Goal: Information Seeking & Learning: Learn about a topic

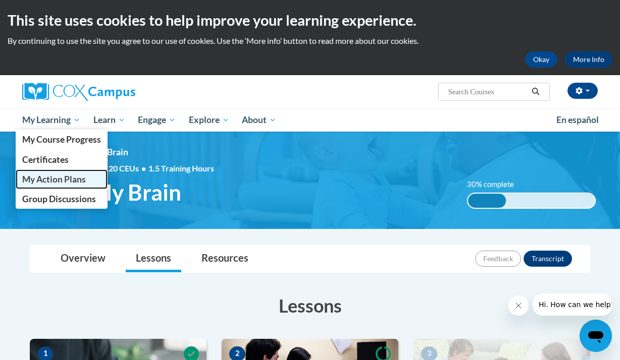
click at [59, 183] on span "My Action Plans" at bounding box center [54, 179] width 64 height 11
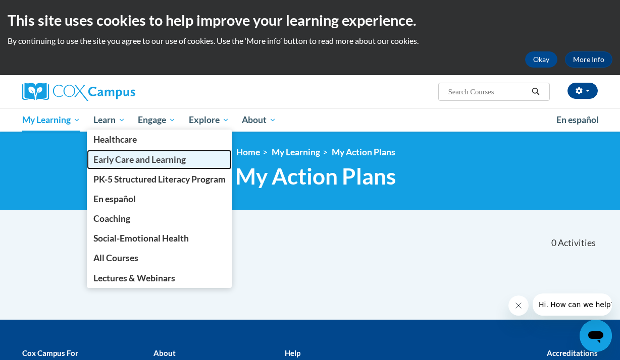
click at [108, 159] on span "Early Care and Learning" at bounding box center [139, 159] width 92 height 11
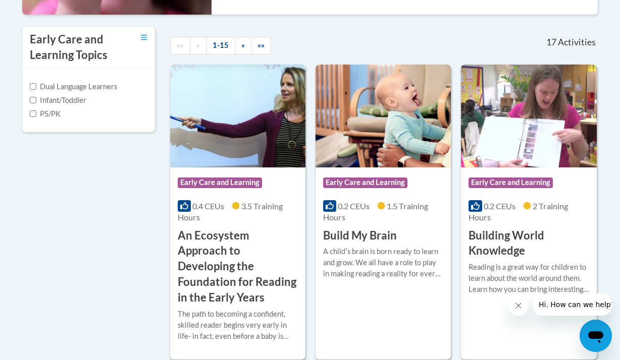
scroll to position [323, 0]
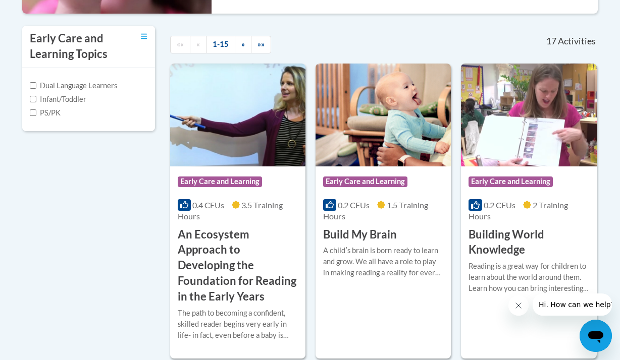
click at [37, 114] on label "PS/PK" at bounding box center [45, 112] width 31 height 11
click at [36, 114] on input "PS/PK" at bounding box center [33, 113] width 7 height 7
checkbox input "true"
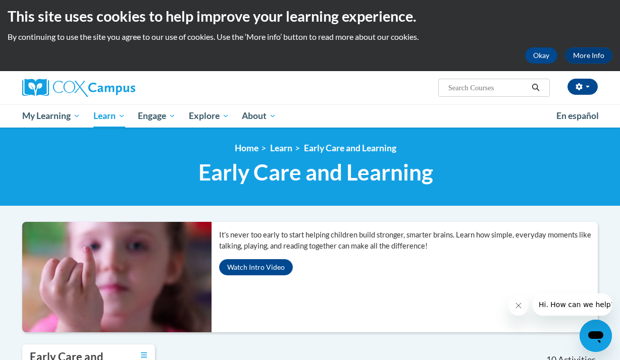
scroll to position [0, 0]
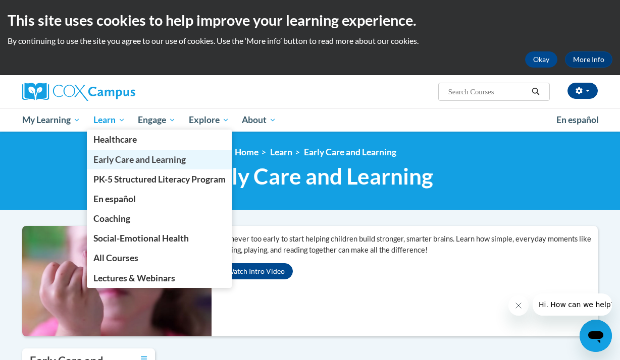
click at [154, 159] on span "Early Care and Learning" at bounding box center [139, 159] width 92 height 11
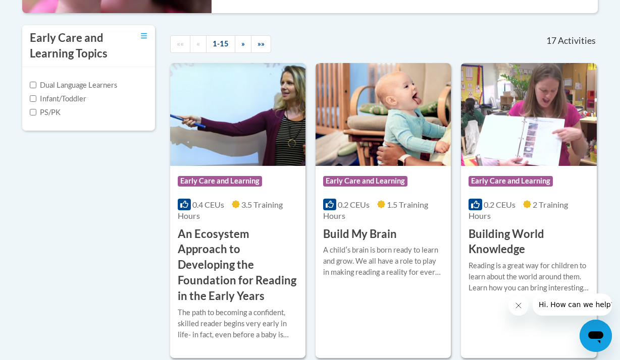
scroll to position [323, 0]
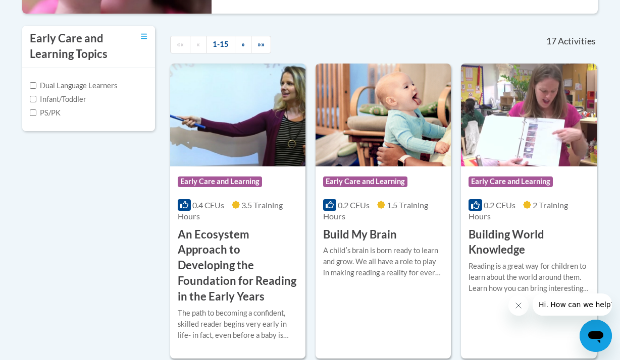
click at [45, 112] on label "PS/PK" at bounding box center [45, 112] width 31 height 11
click at [36, 112] on input "PS/PK" at bounding box center [33, 113] width 7 height 7
checkbox input "true"
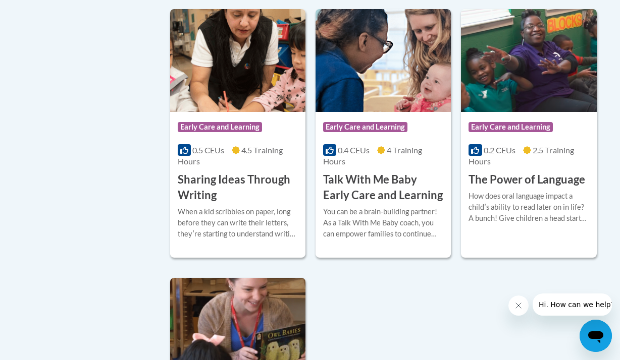
scroll to position [989, 0]
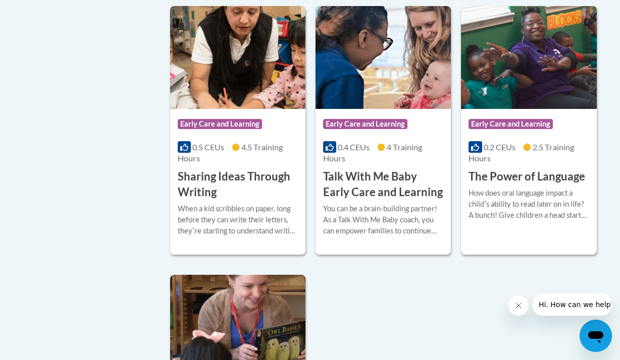
click at [536, 227] on div "How does oral language impact a childʹs ability to read later on in life? A bun…" at bounding box center [528, 208] width 120 height 41
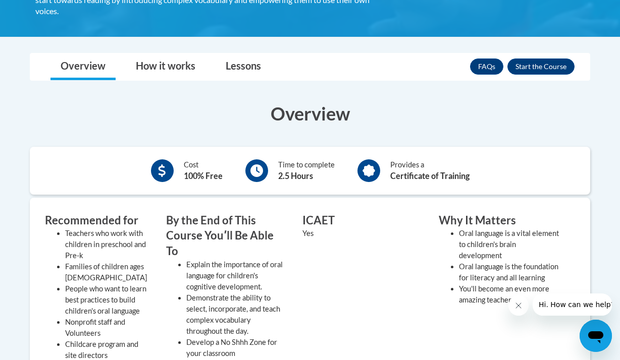
scroll to position [242, 0]
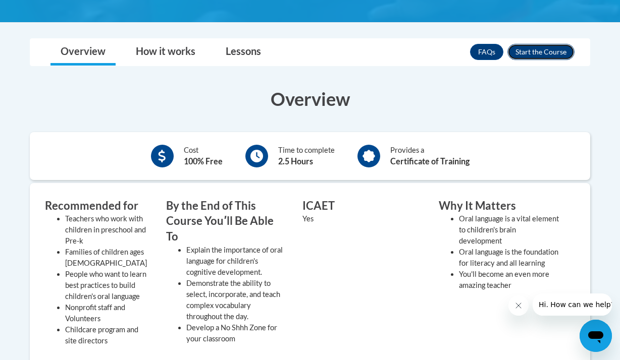
click at [534, 52] on button "Enroll" at bounding box center [540, 52] width 67 height 16
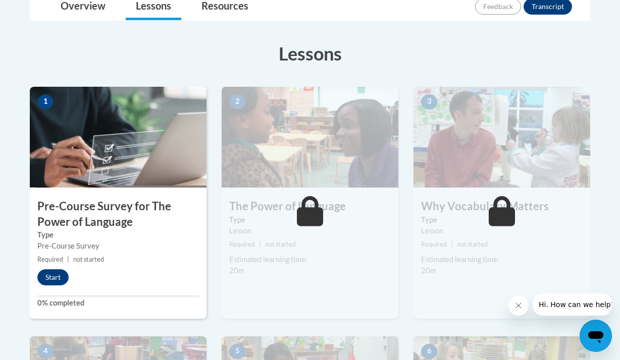
scroll to position [262, 0]
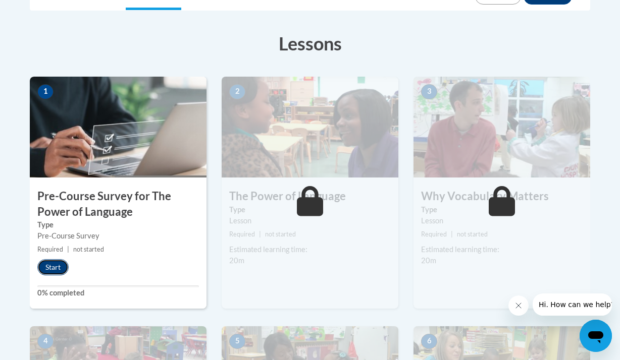
click at [59, 265] on button "Start" at bounding box center [52, 267] width 31 height 16
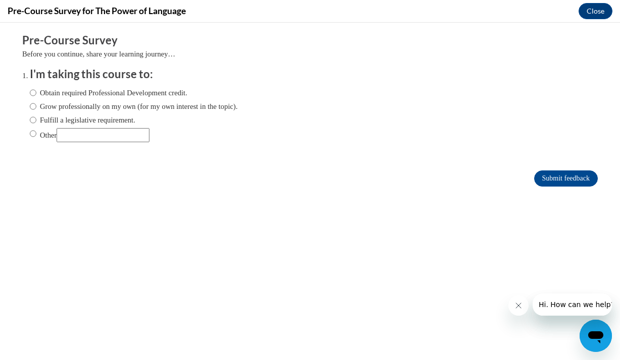
scroll to position [0, 0]
click at [88, 94] on label "Obtain required Professional Development credit." at bounding box center [108, 92] width 157 height 11
click at [36, 94] on input "Obtain required Professional Development credit." at bounding box center [33, 92] width 7 height 11
radio input "true"
click at [86, 106] on label "Grow professionally on my own (for my own interest in the topic)." at bounding box center [134, 106] width 208 height 11
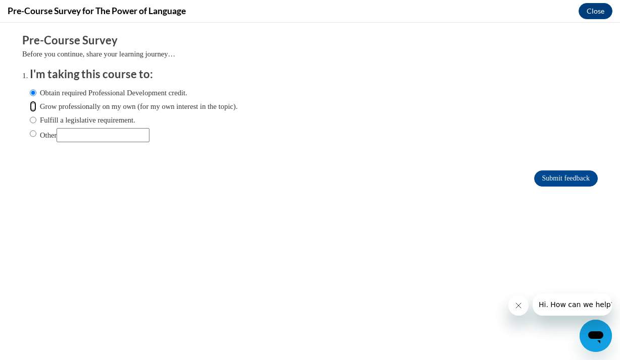
click at [36, 106] on input "Grow professionally on my own (for my own interest in the topic)." at bounding box center [33, 106] width 7 height 11
radio input "true"
click at [555, 182] on input "Submit feedback" at bounding box center [566, 179] width 64 height 16
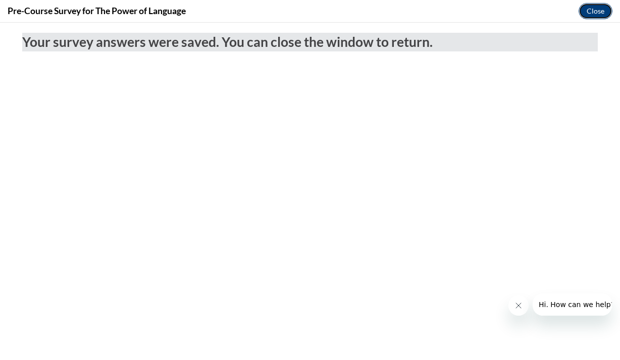
click at [601, 10] on button "Close" at bounding box center [595, 11] width 34 height 16
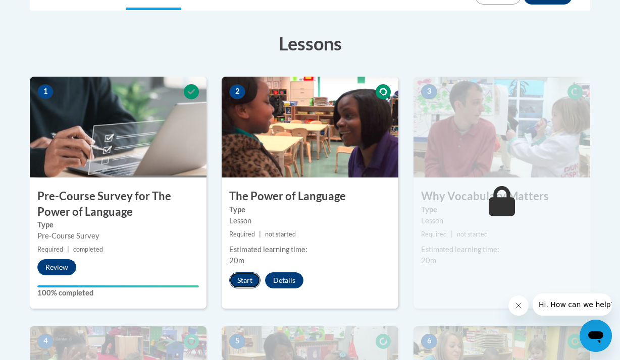
click at [238, 280] on button "Start" at bounding box center [244, 281] width 31 height 16
